Goal: Task Accomplishment & Management: Manage account settings

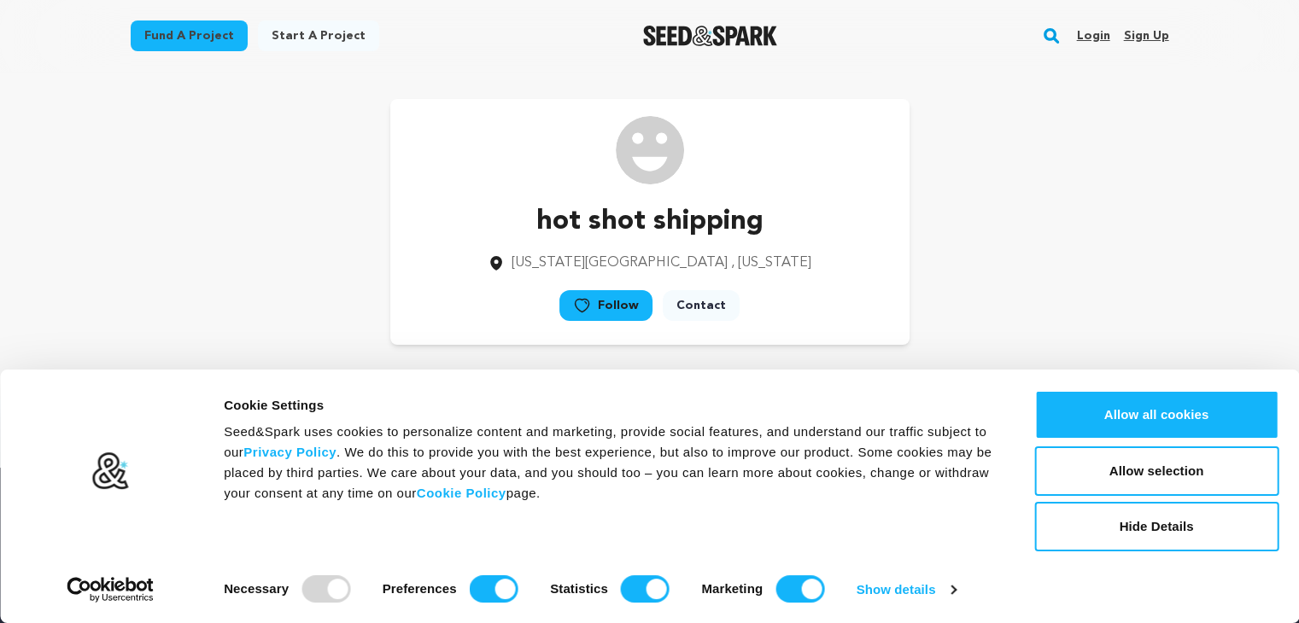
drag, startPoint x: 0, startPoint y: 0, endPoint x: 1137, endPoint y: 42, distance: 1137.3
click at [1137, 42] on link "Sign up" at bounding box center [1145, 35] width 45 height 27
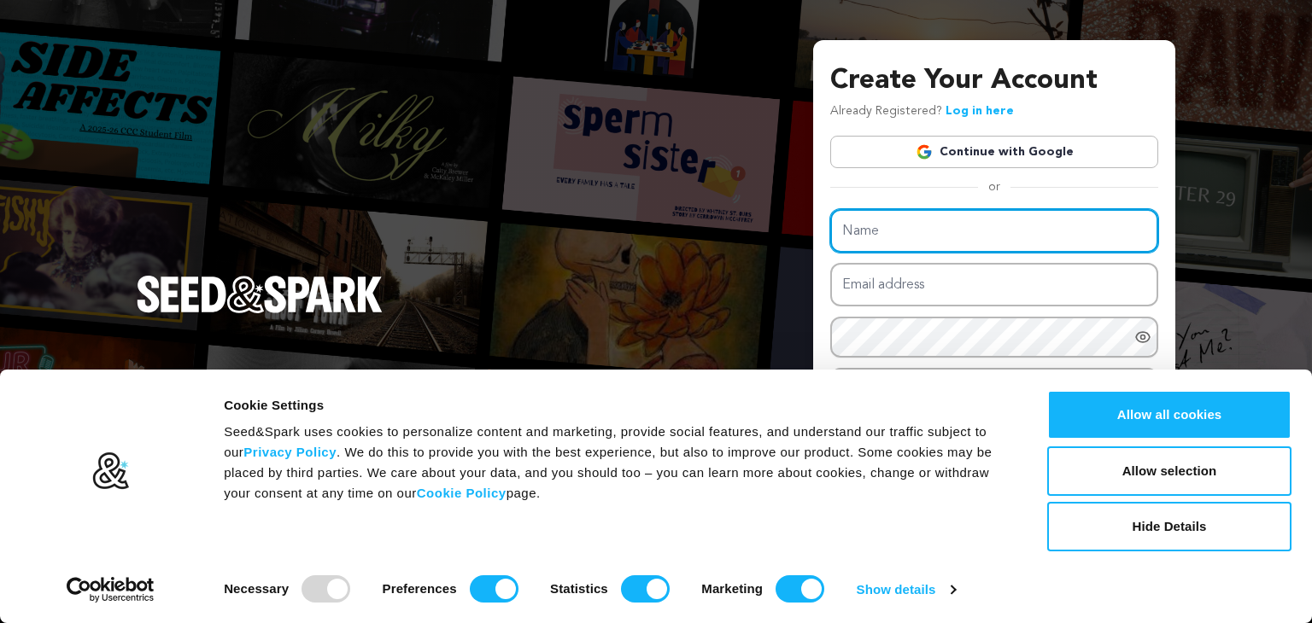
click at [889, 241] on input "Name" at bounding box center [994, 231] width 328 height 44
type input "Cash for Cars Lawrence"
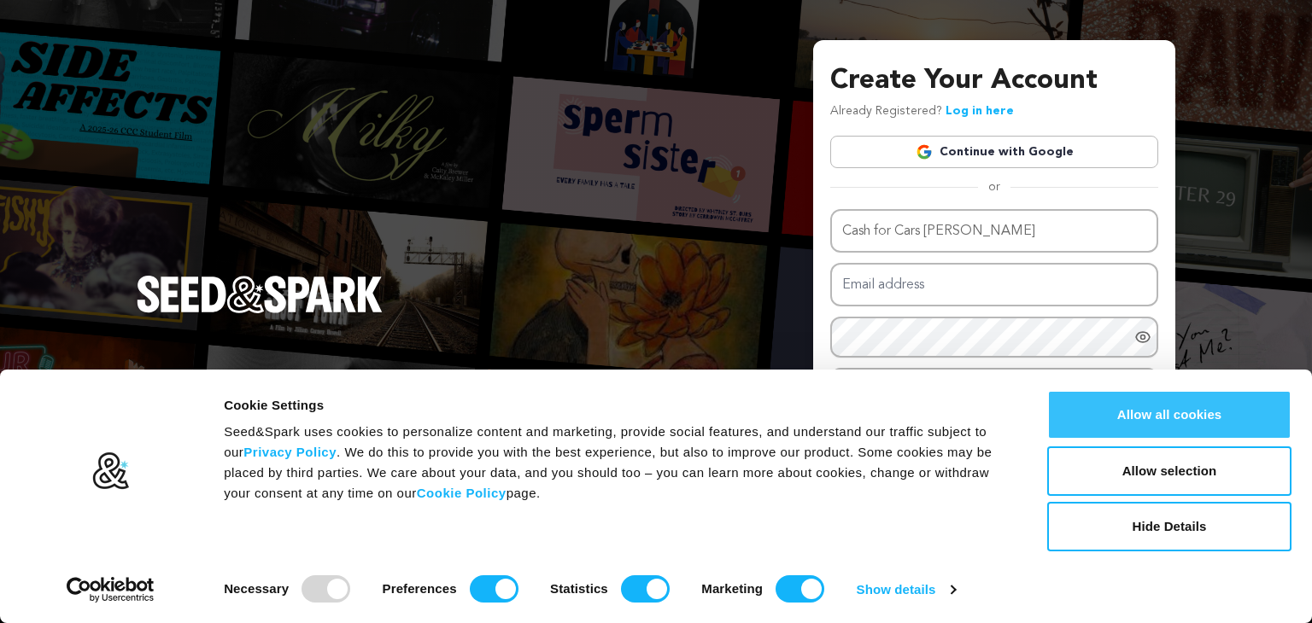
click at [1072, 412] on button "Allow all cookies" at bounding box center [1169, 415] width 244 height 50
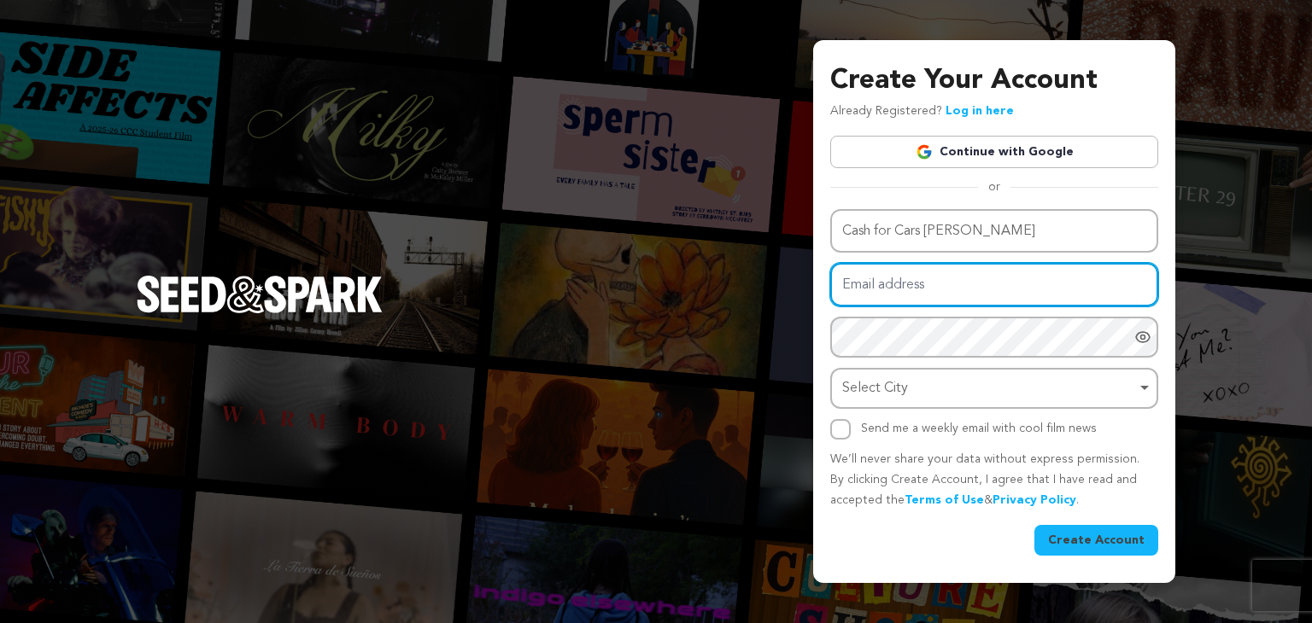
click at [920, 304] on input "Email address" at bounding box center [994, 285] width 328 height 44
type input "cashforcarslawrence8@gmail.com"
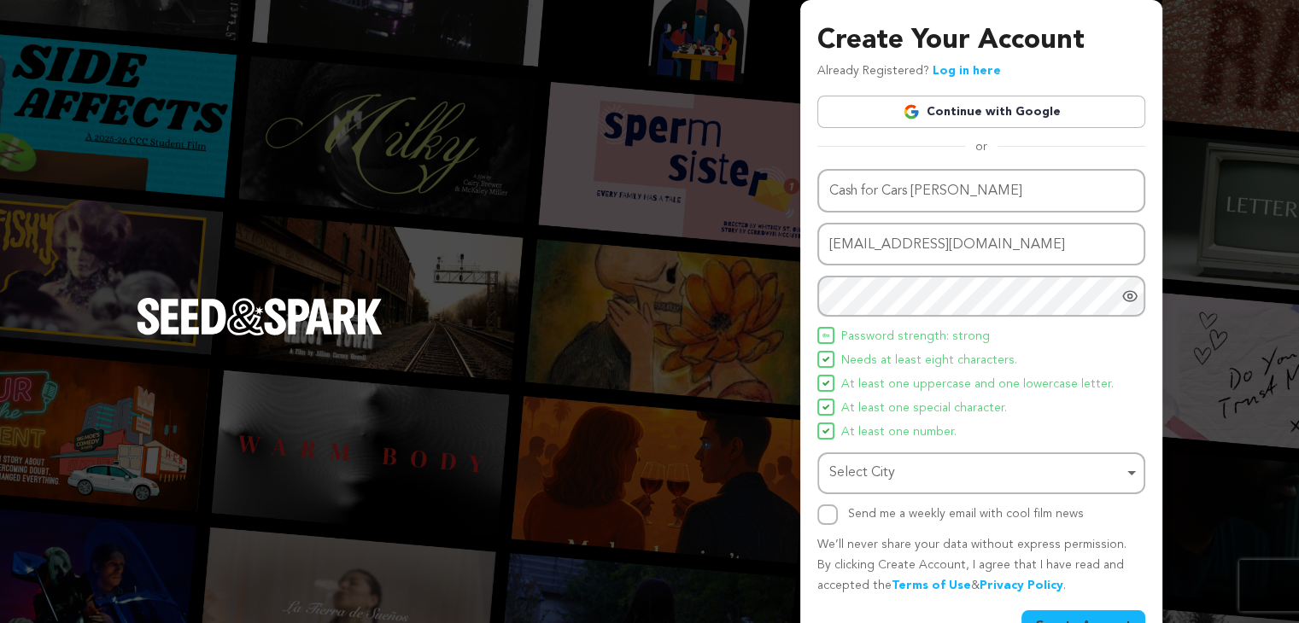
click at [820, 332] on span at bounding box center [825, 335] width 17 height 17
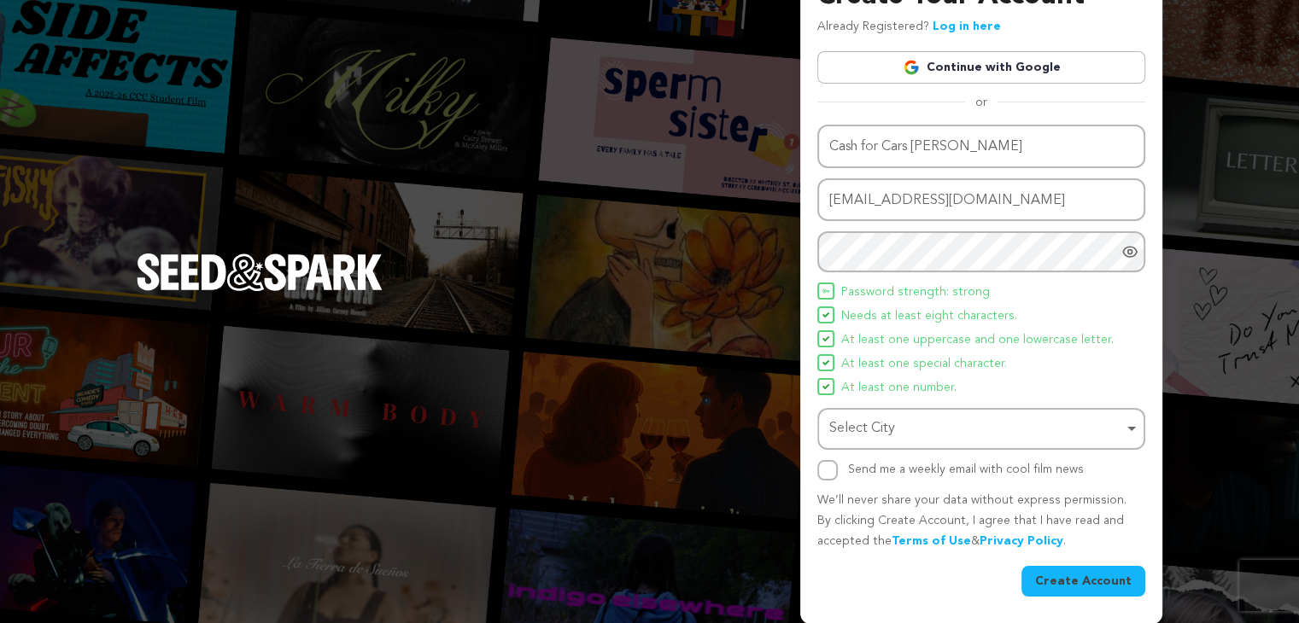
click at [868, 424] on div "Select City Remove item" at bounding box center [976, 429] width 294 height 25
click at [929, 417] on div "Select City Remove item" at bounding box center [976, 429] width 294 height 25
click at [896, 479] on input "Select City" at bounding box center [981, 478] width 324 height 38
paste input "Wellsville"
type input "Wellsville"
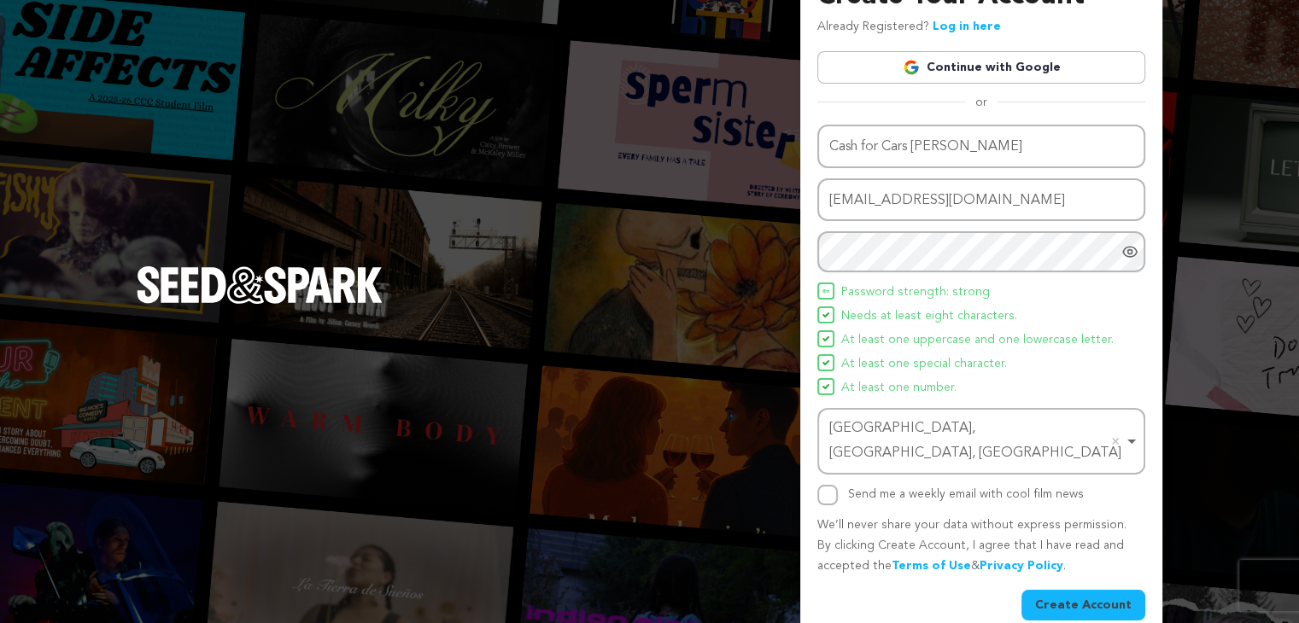
click at [1059, 590] on button "Create Account" at bounding box center [1083, 605] width 124 height 31
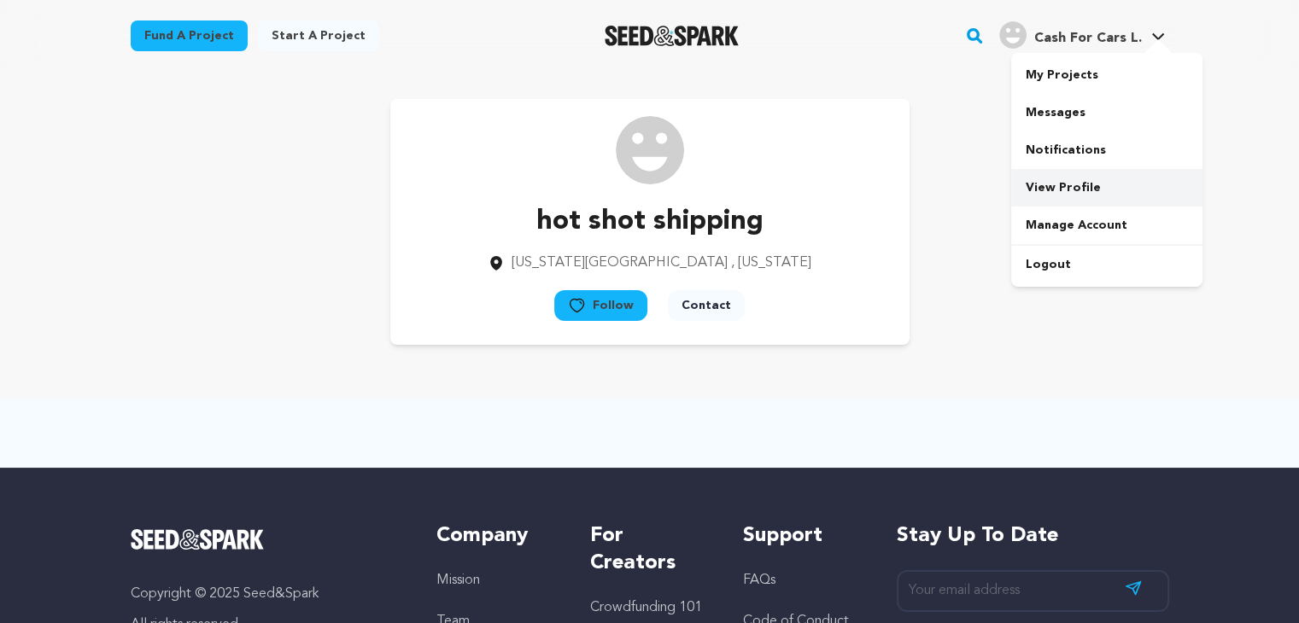
click at [1055, 190] on link "View Profile" at bounding box center [1106, 188] width 191 height 38
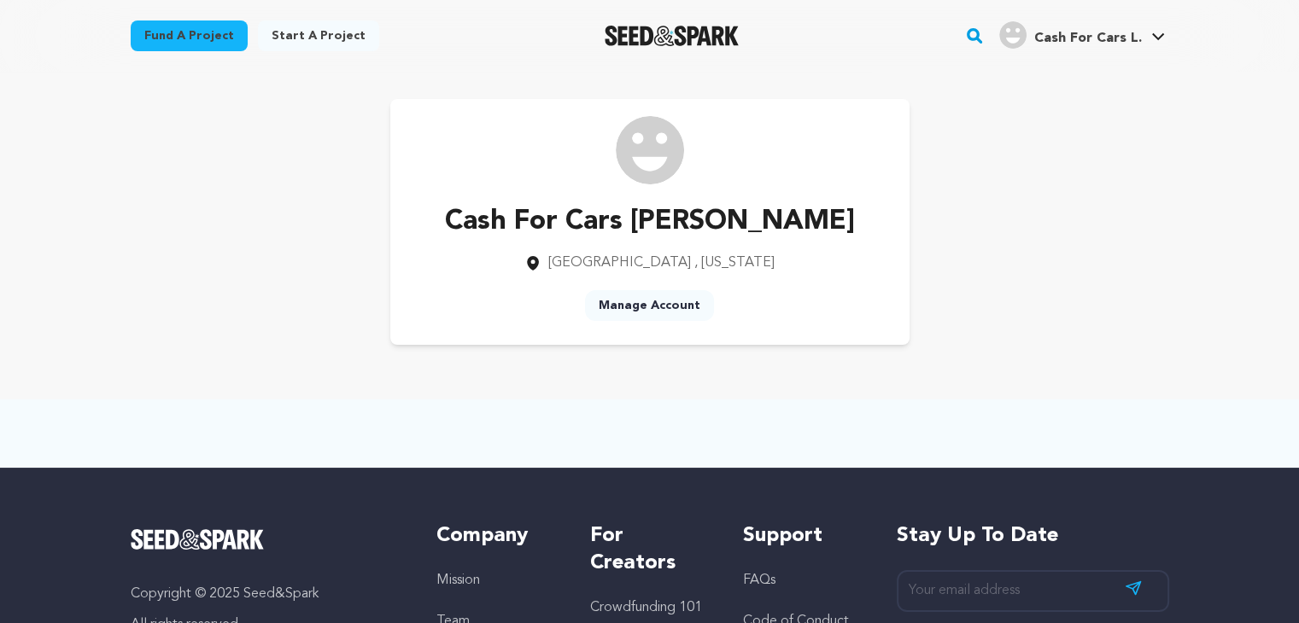
click at [650, 307] on link "Manage Account" at bounding box center [649, 305] width 129 height 31
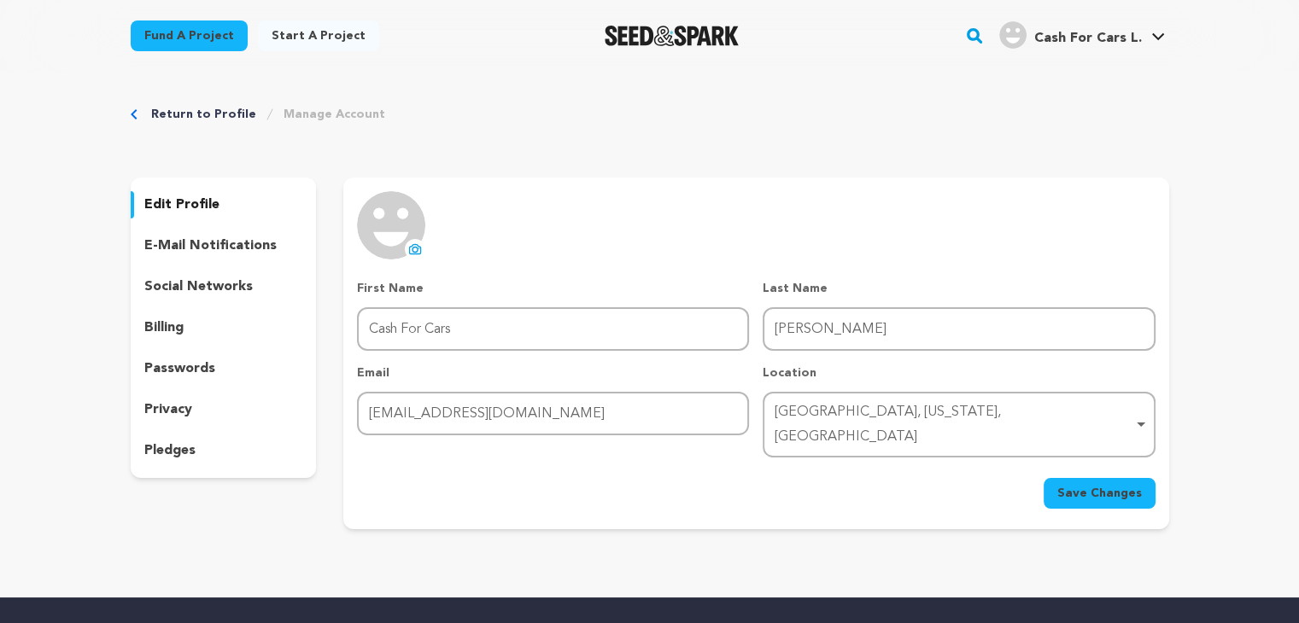
scroll to position [178, 0]
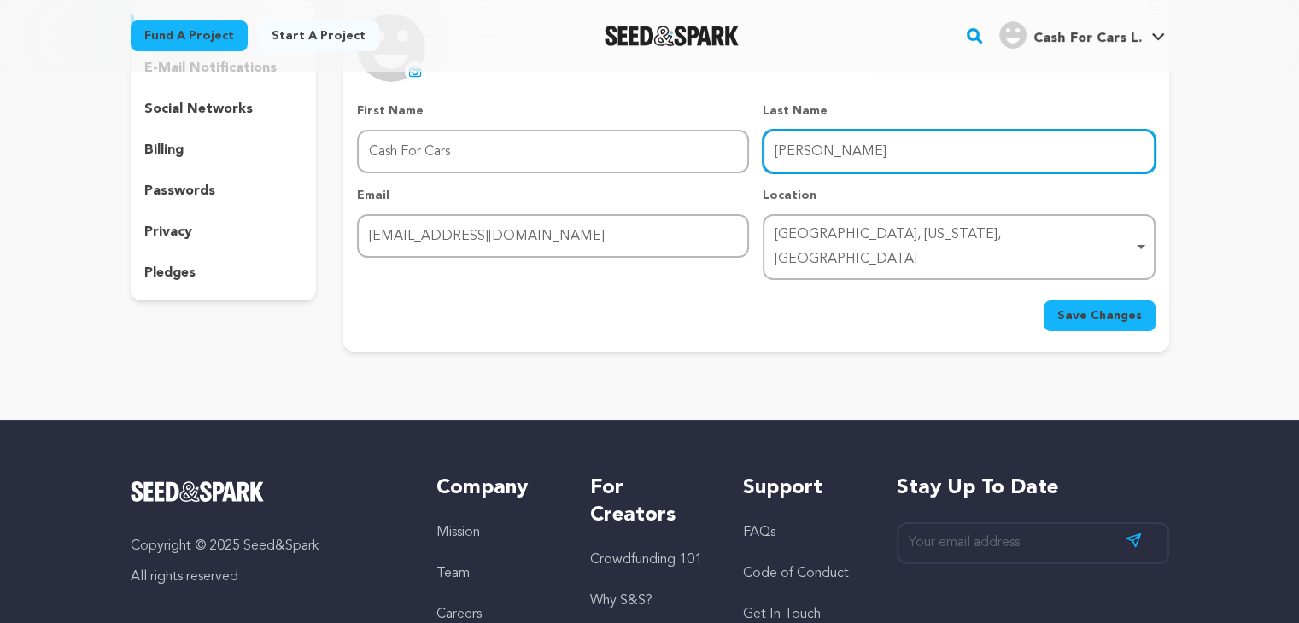
click at [796, 149] on input "Lawrence" at bounding box center [959, 152] width 392 height 44
click at [804, 237] on div "Wellsville, Kansas, United States Remove item" at bounding box center [953, 248] width 358 height 50
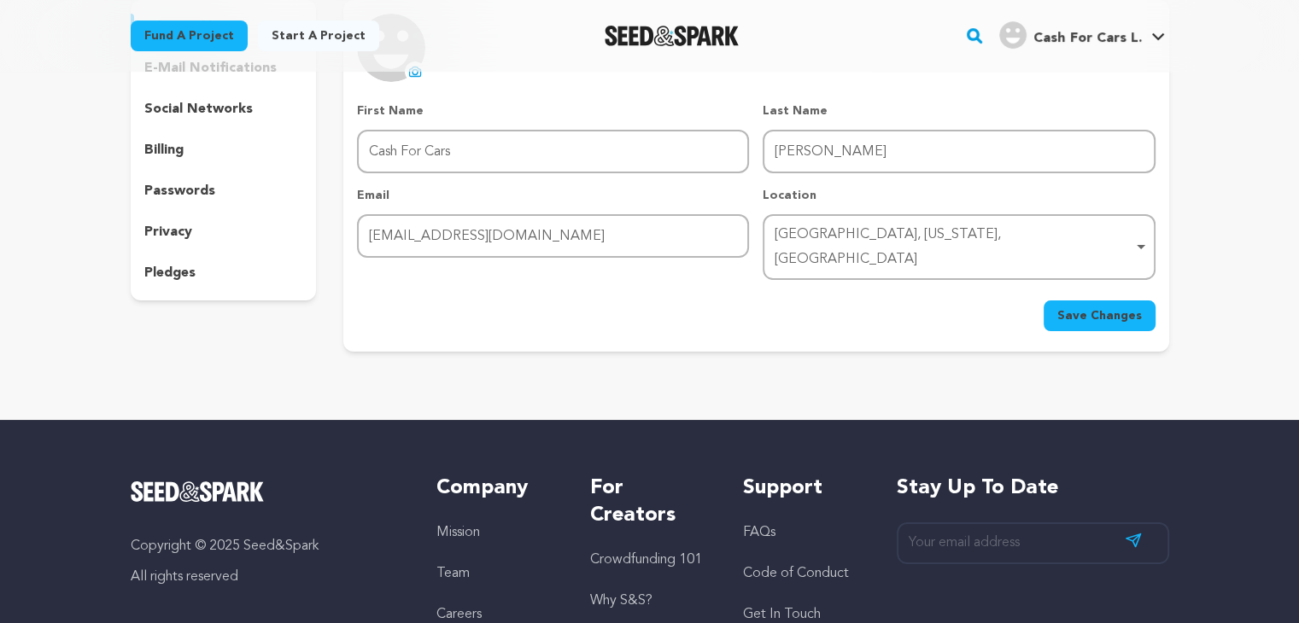
click at [672, 385] on main "Fund a project Start a project Search" at bounding box center [649, 340] width 1299 height 1036
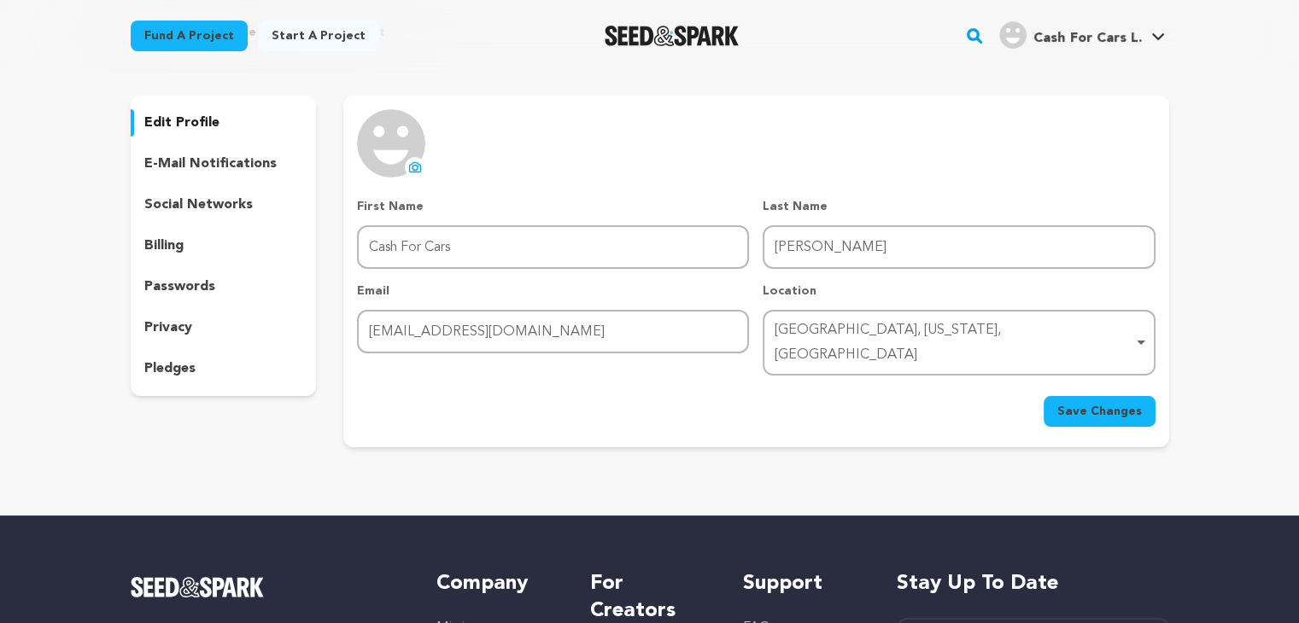
scroll to position [0, 0]
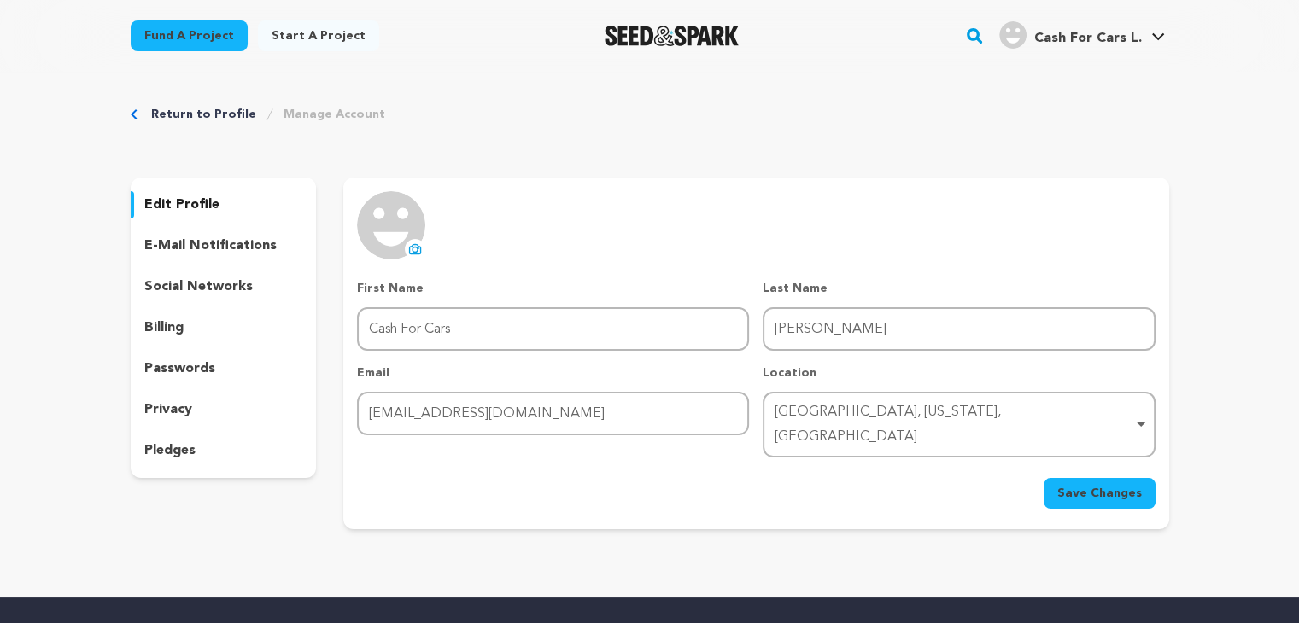
click at [403, 237] on img at bounding box center [391, 225] width 68 height 68
click at [415, 248] on icon at bounding box center [415, 250] width 7 height 5
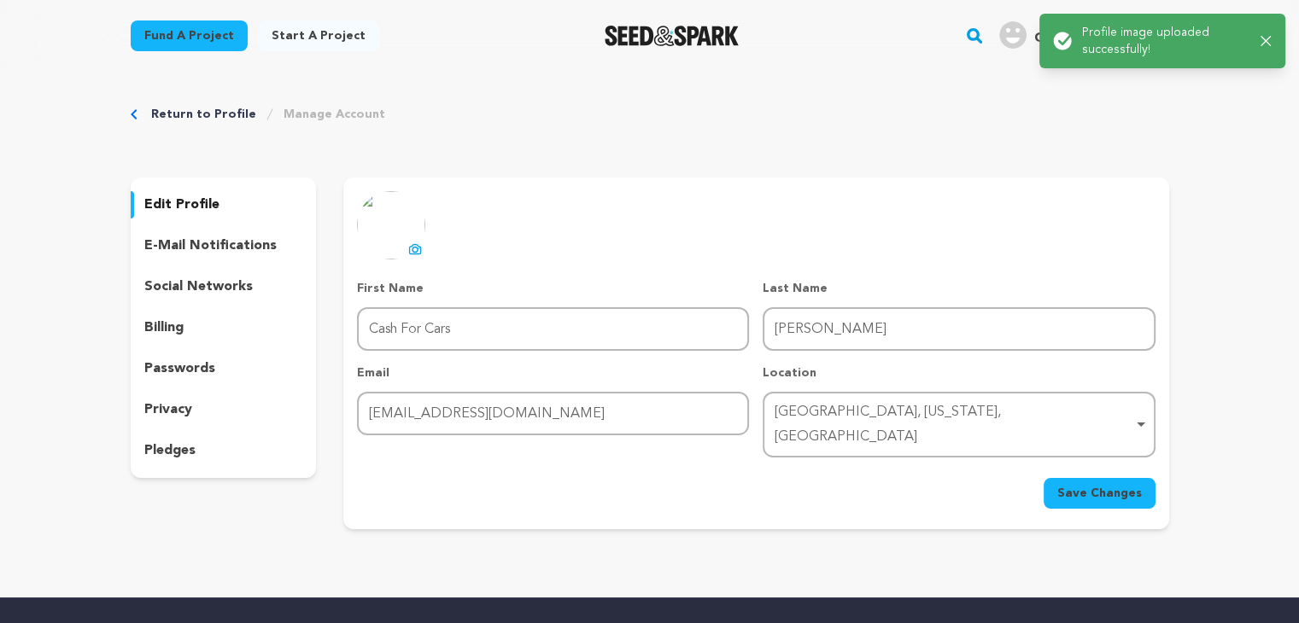
click at [1138, 485] on span "Save Changes" at bounding box center [1099, 493] width 85 height 17
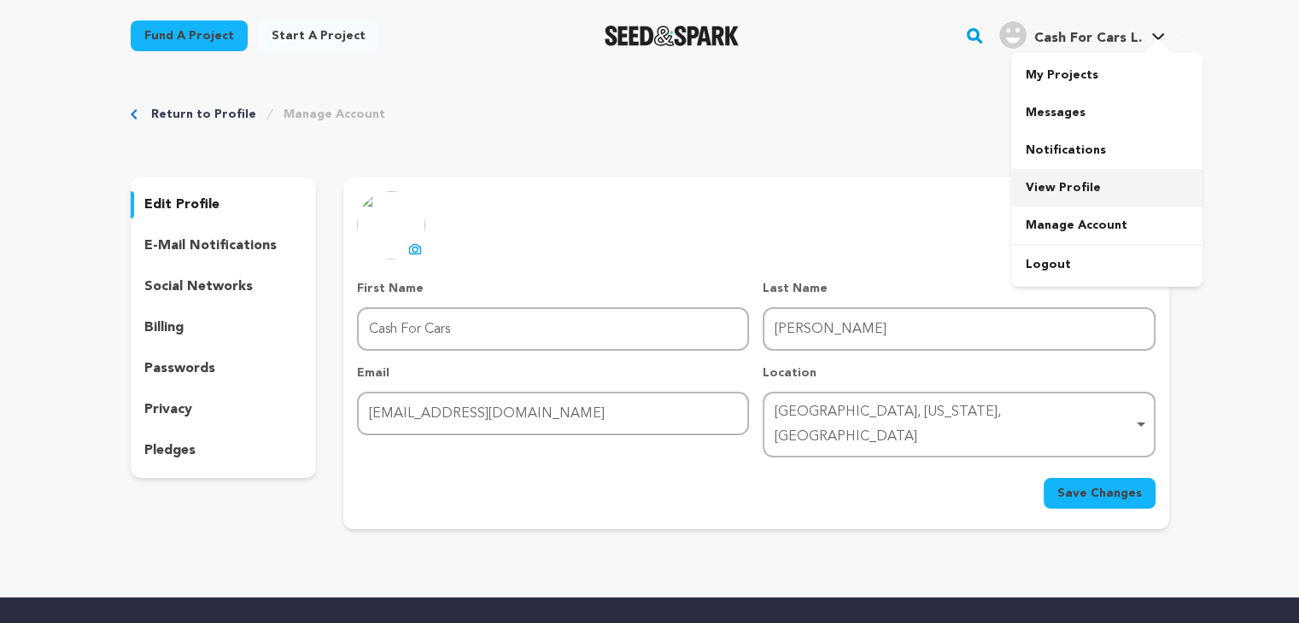
click at [1069, 199] on link "View Profile" at bounding box center [1106, 188] width 191 height 38
